Goal: Find specific page/section: Find specific page/section

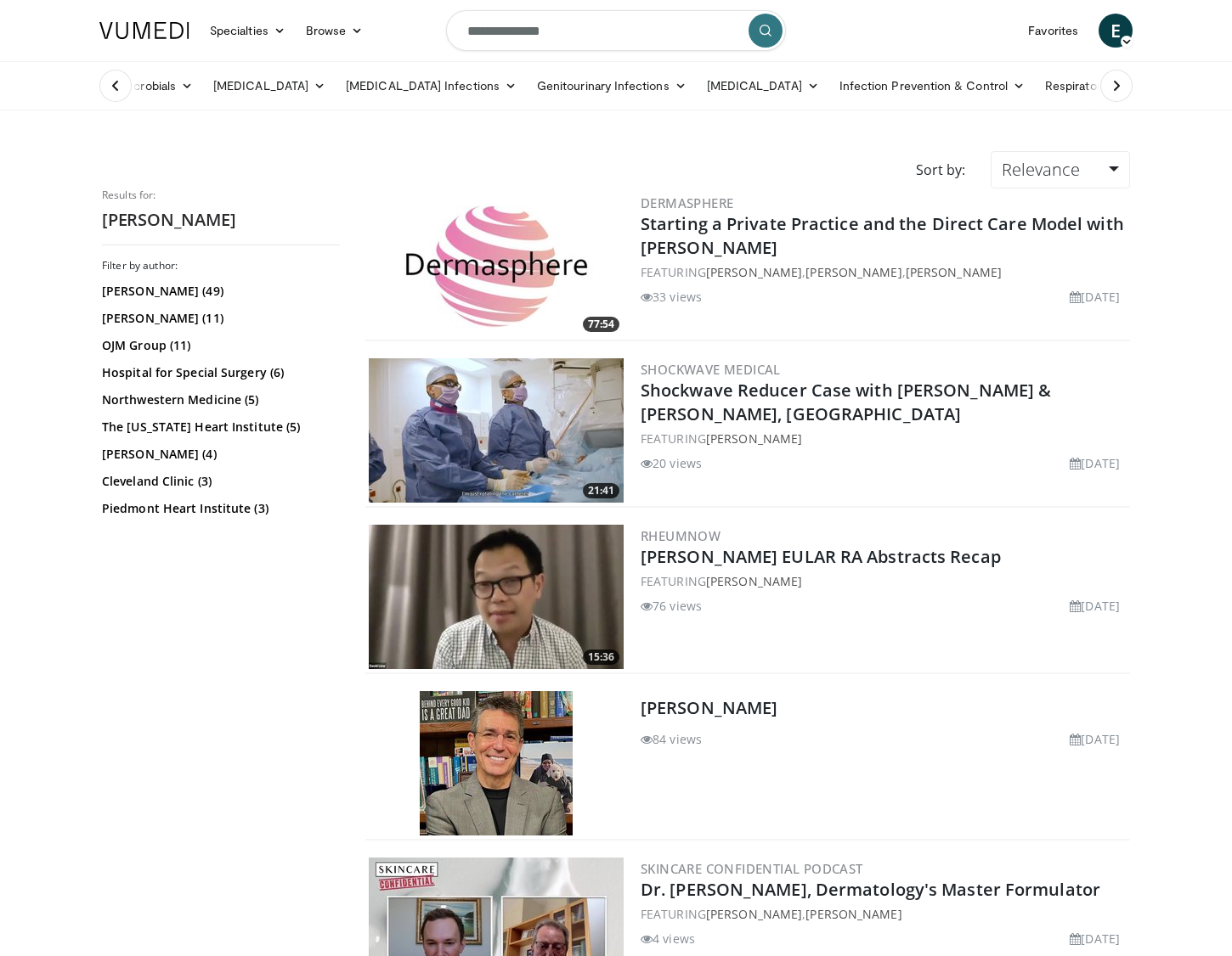
click at [177, 26] on img at bounding box center [145, 30] width 90 height 17
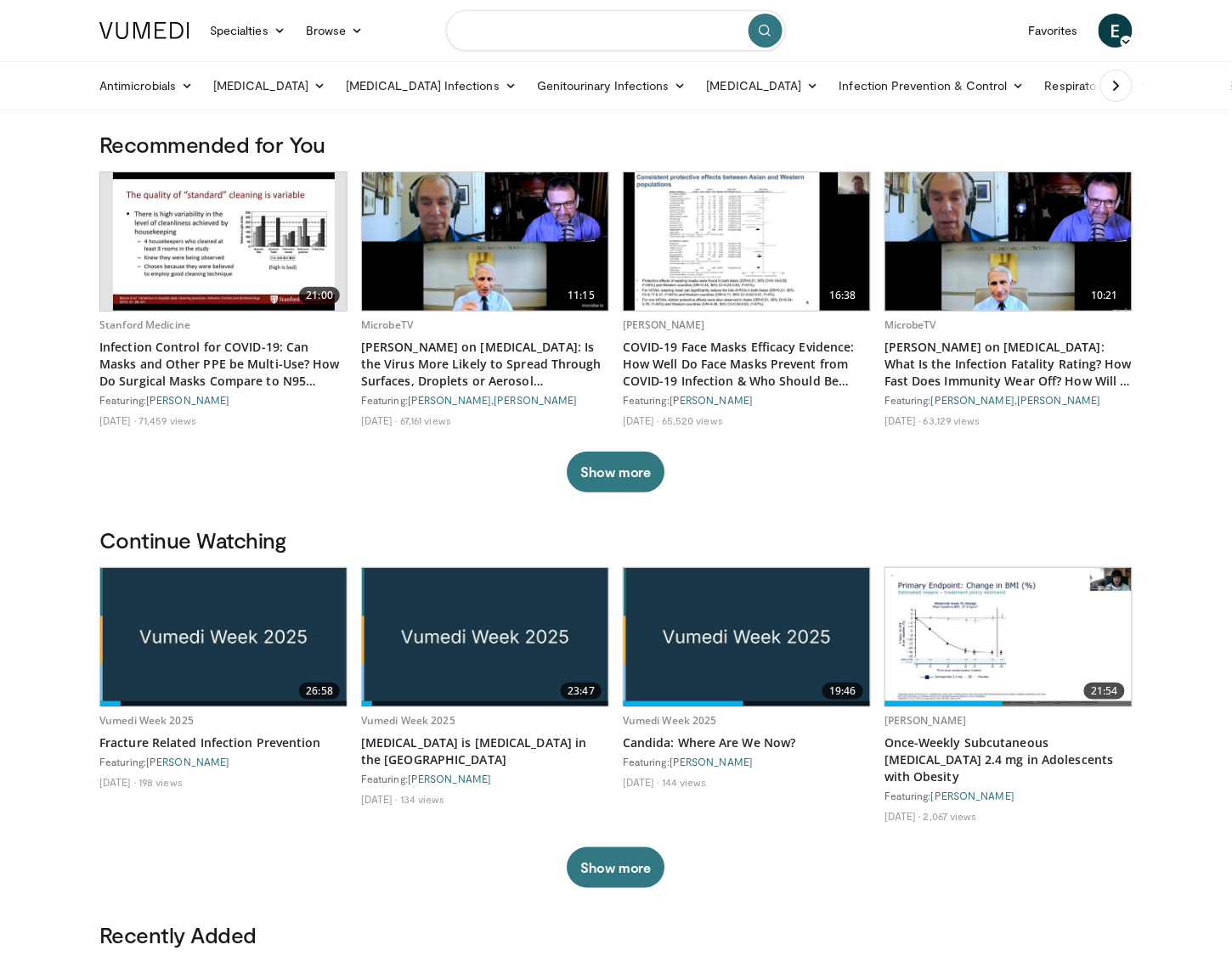
click at [523, 23] on input "Search topics, interventions" at bounding box center [615, 30] width 340 height 41
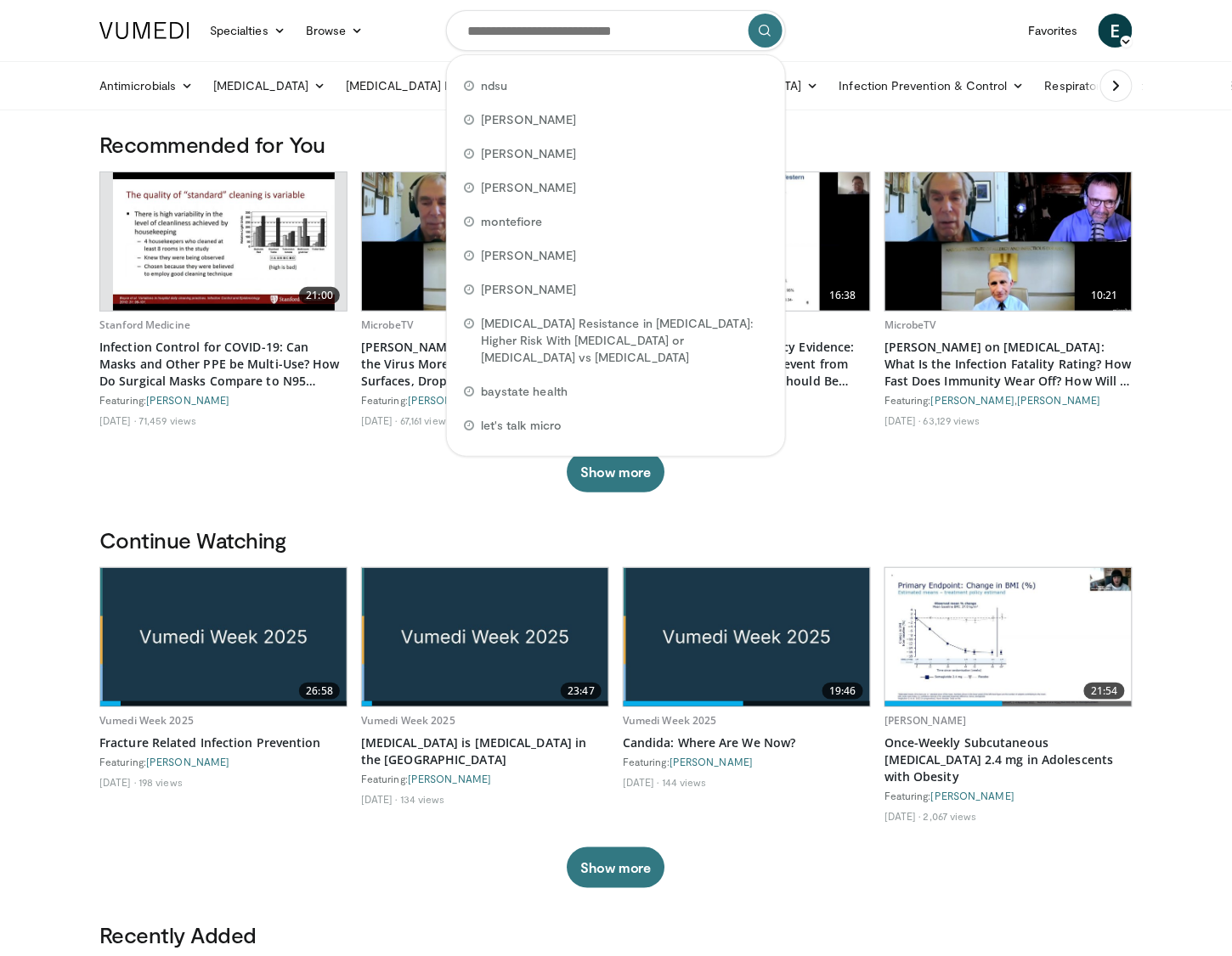
click at [765, 33] on icon "submit" at bounding box center [765, 30] width 14 height 14
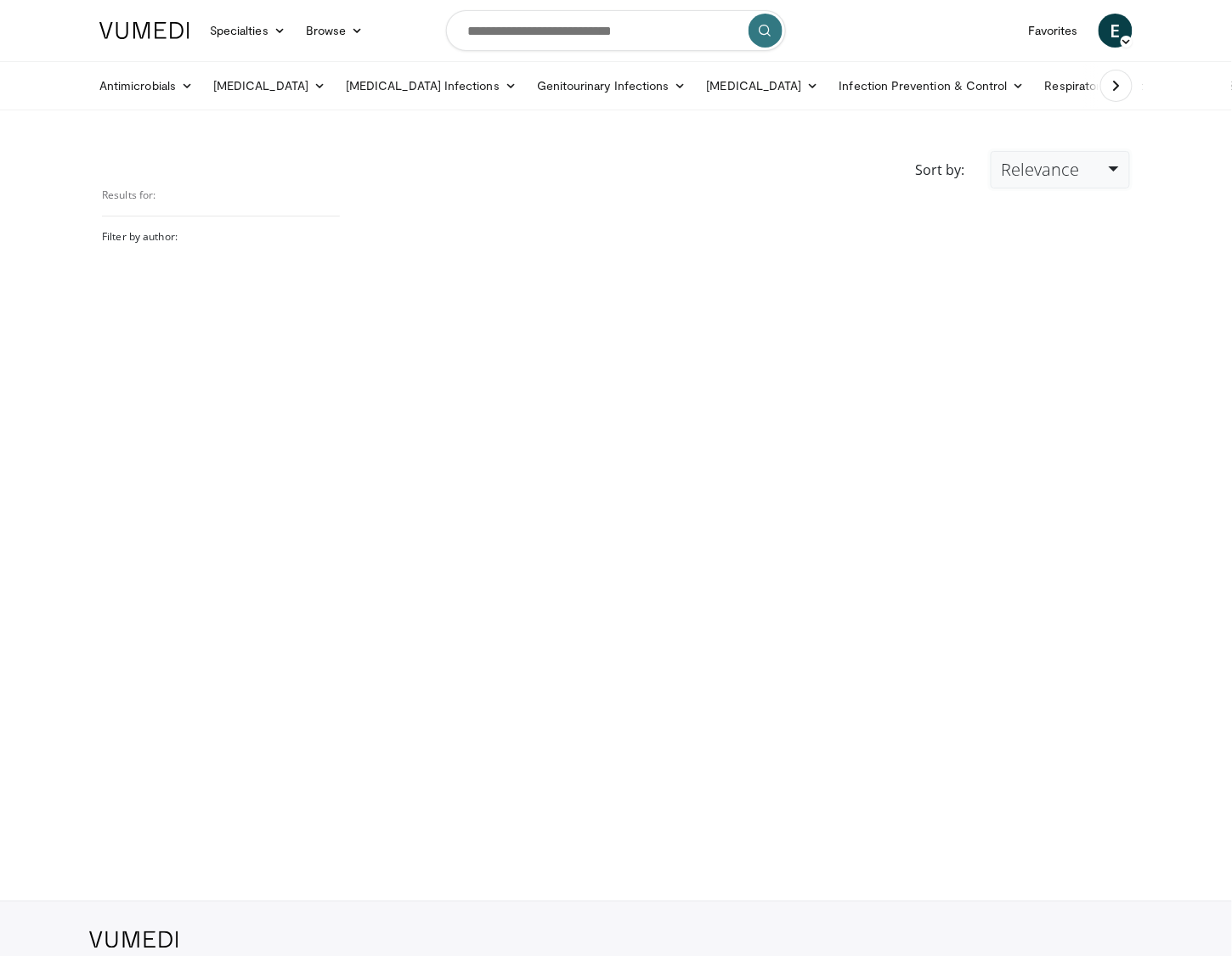
click at [1017, 188] on link "Relevance" at bounding box center [1060, 169] width 139 height 38
click at [315, 171] on div "Sort by: Relevance Relevance Thumbs Up Comments Views Newest Oldest" at bounding box center [615, 169] width 1054 height 38
click at [157, 39] on link at bounding box center [144, 30] width 111 height 48
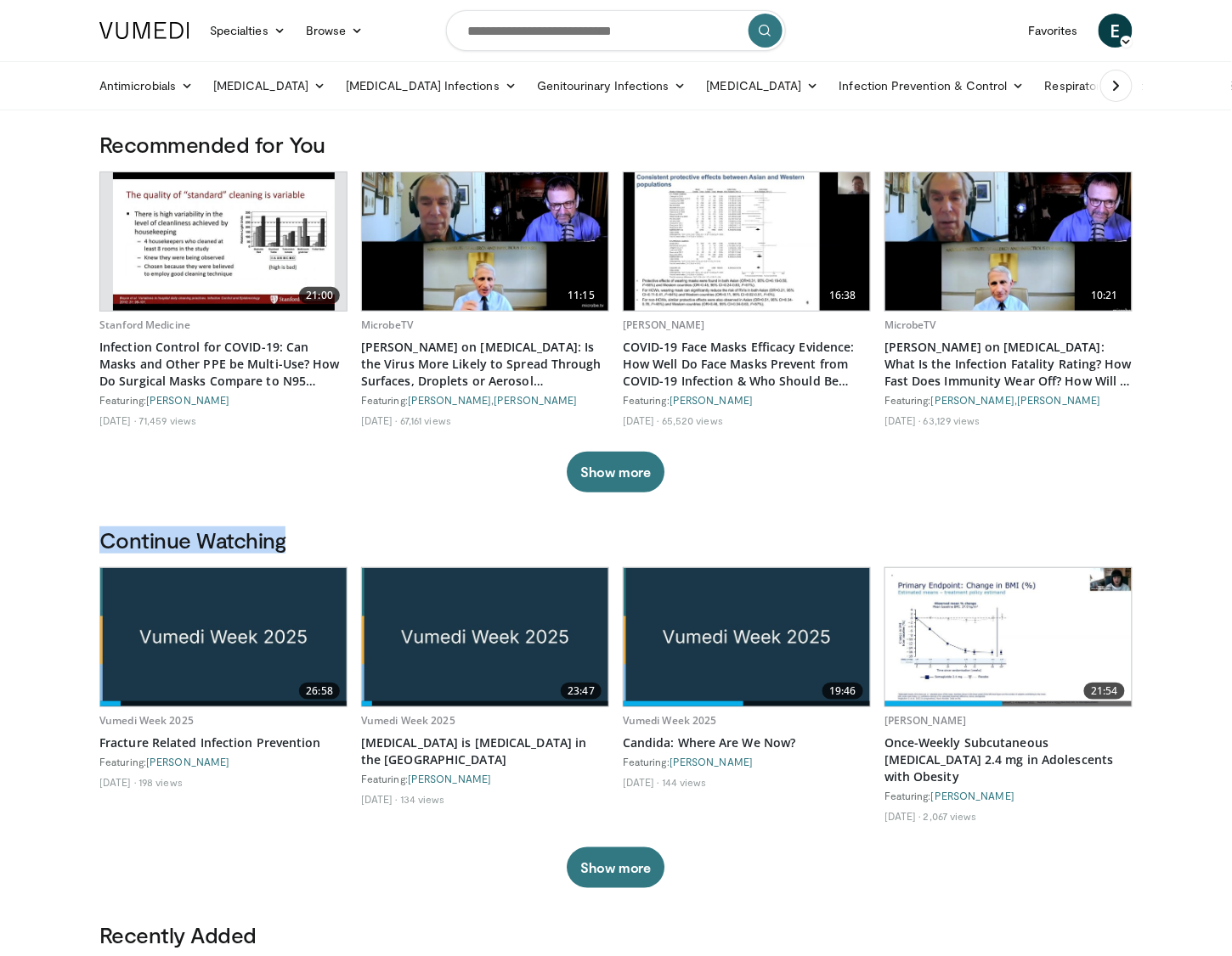
drag, startPoint x: 77, startPoint y: 492, endPoint x: 284, endPoint y: 552, distance: 215.5
